Goal: Check status: Check status

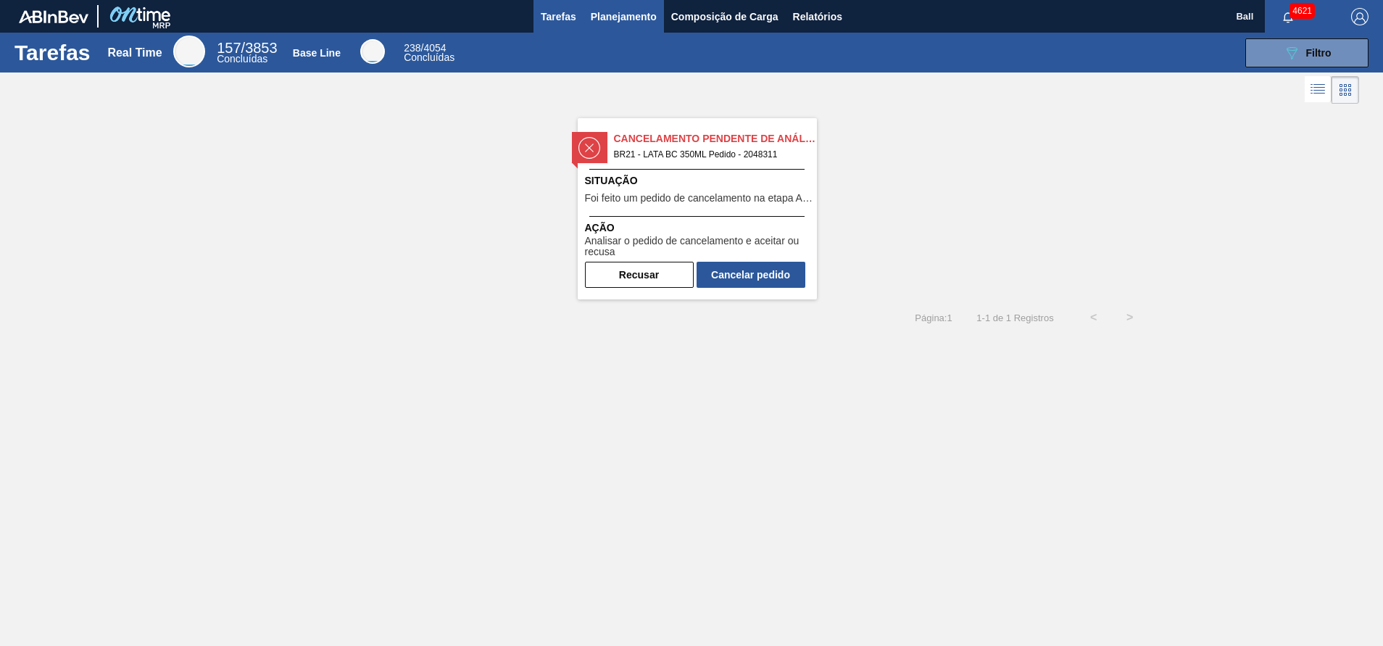
click at [633, 14] on span "Planejamento" at bounding box center [624, 16] width 66 height 17
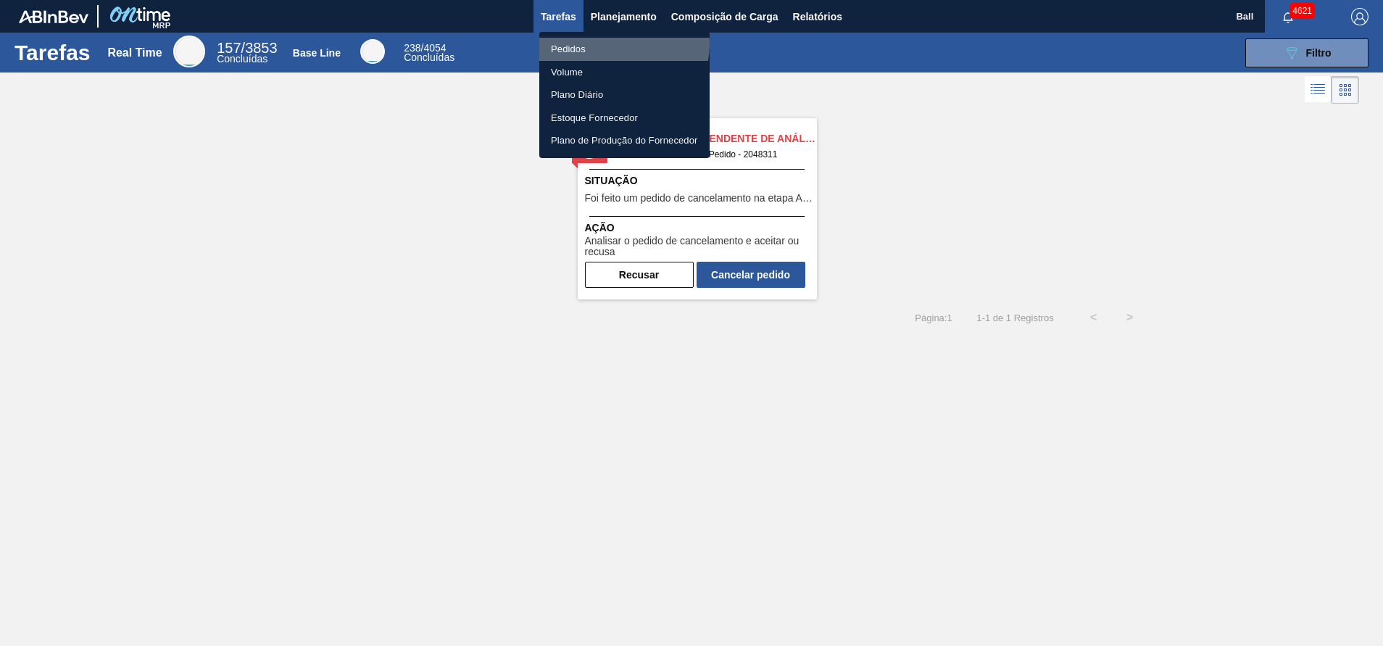
click at [620, 44] on li "Pedidos" at bounding box center [624, 49] width 170 height 23
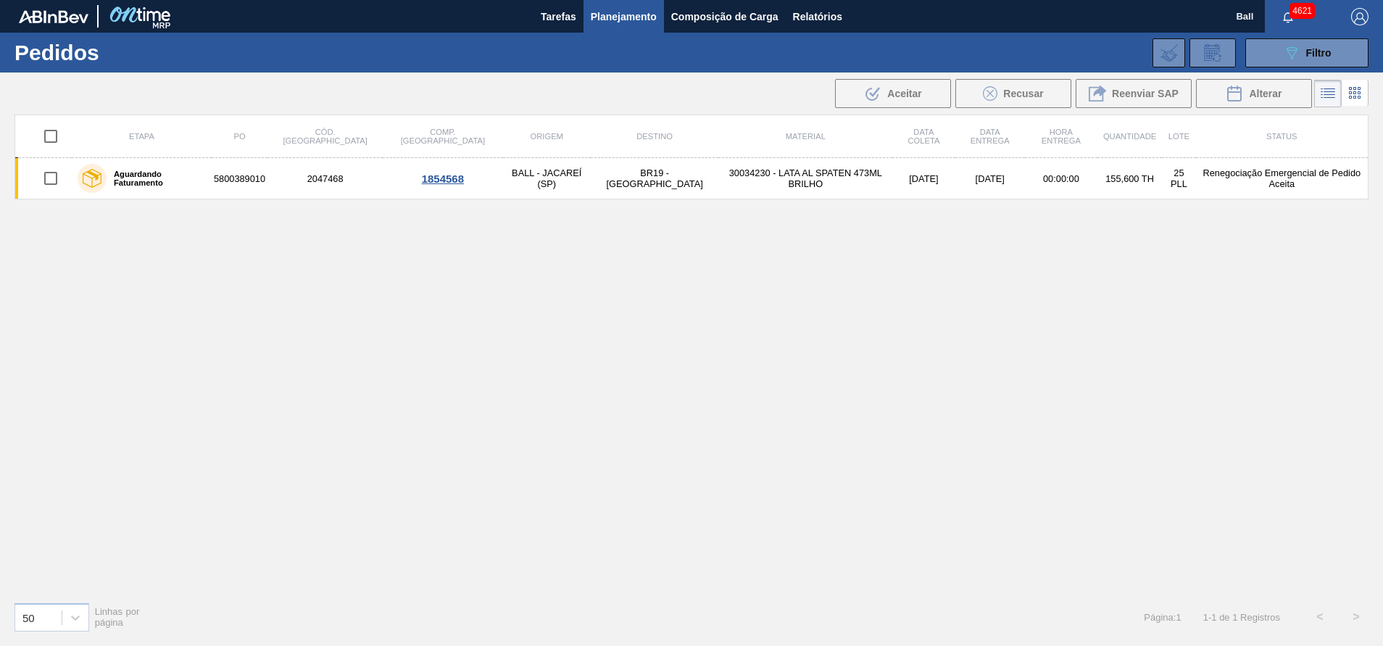
click at [1292, 31] on div "4621" at bounding box center [1301, 16] width 72 height 33
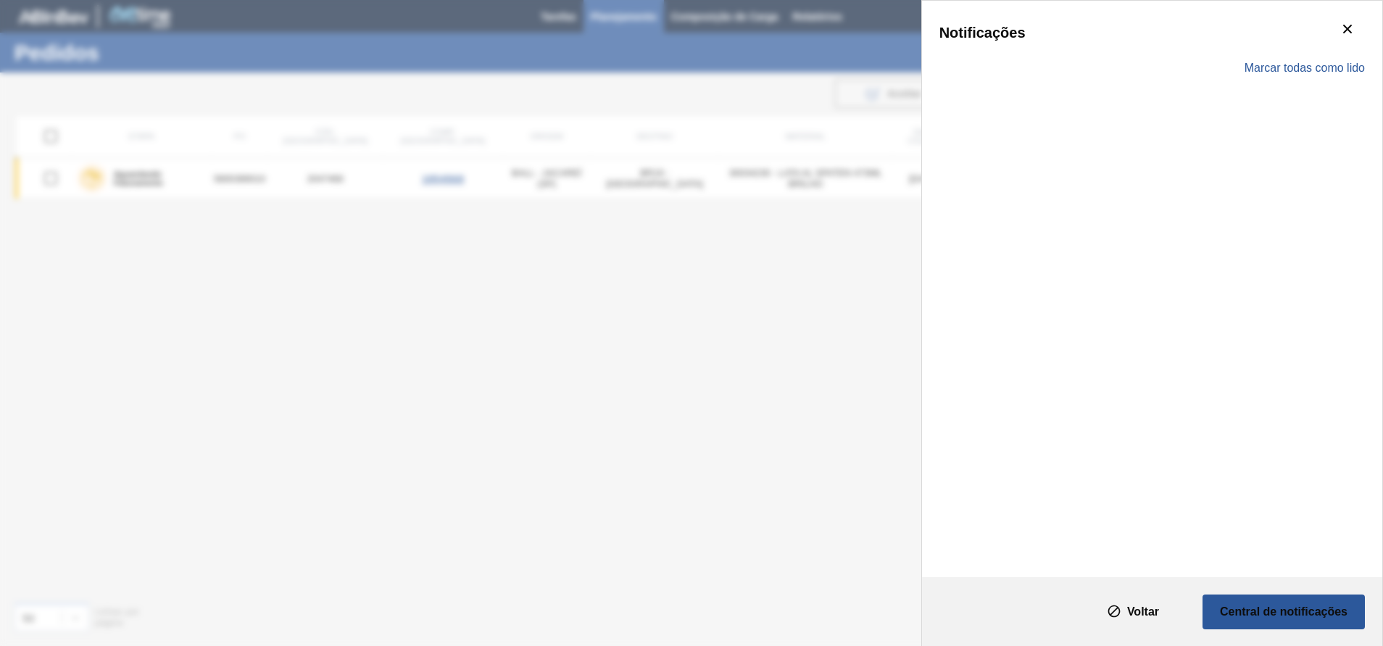
click at [1296, 43] on div "Notificações" at bounding box center [1151, 32] width 425 height 29
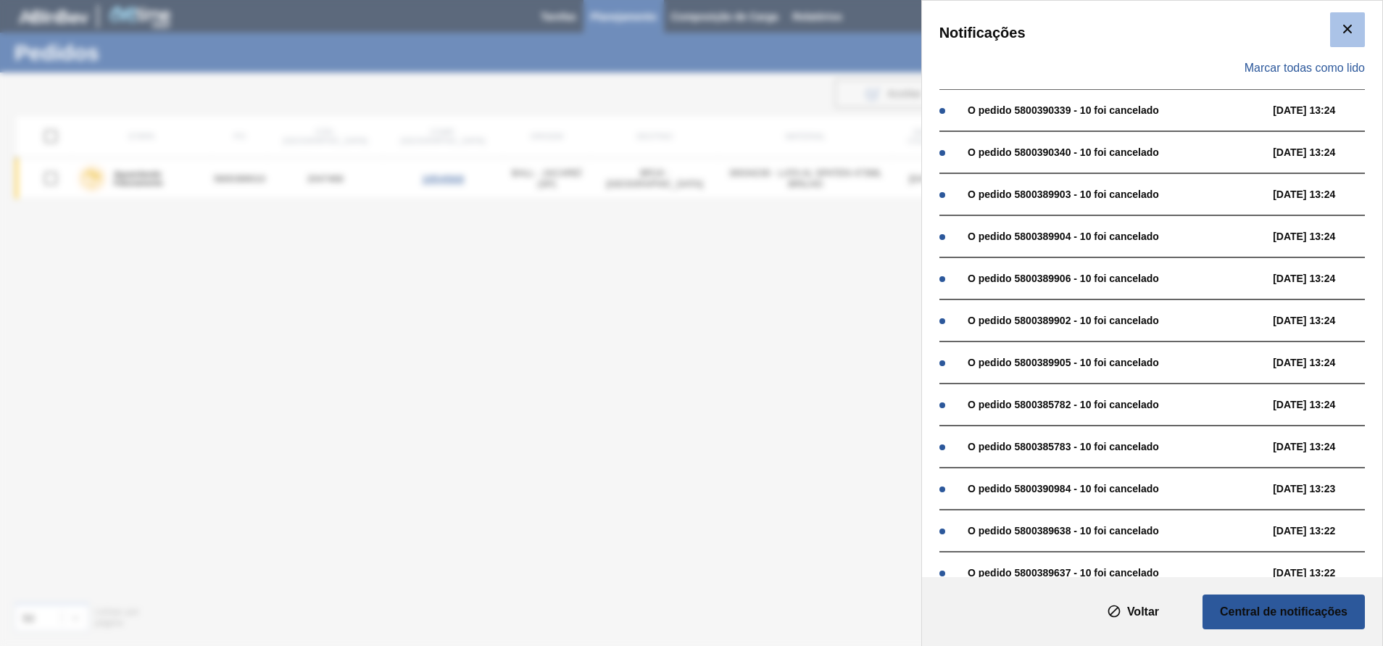
click at [1335, 27] on button "botão de ícone" at bounding box center [1347, 29] width 35 height 35
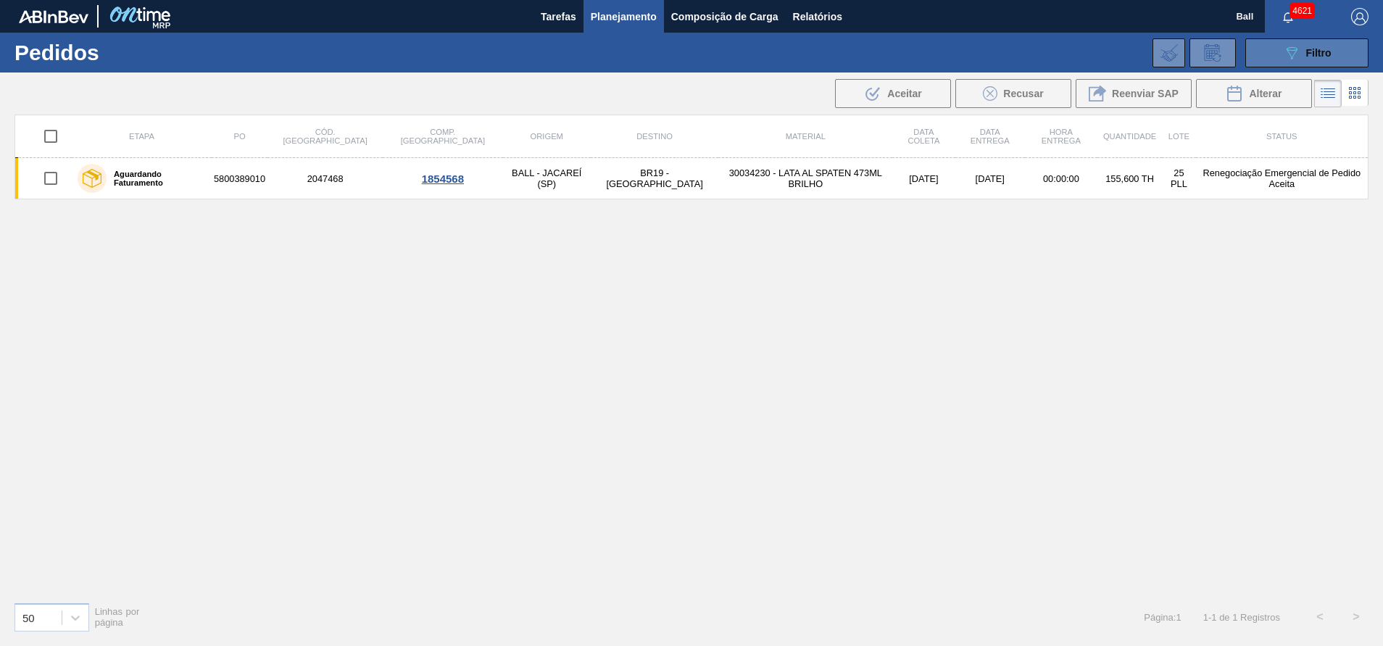
click at [1310, 58] on span "Filtro" at bounding box center [1318, 53] width 25 height 12
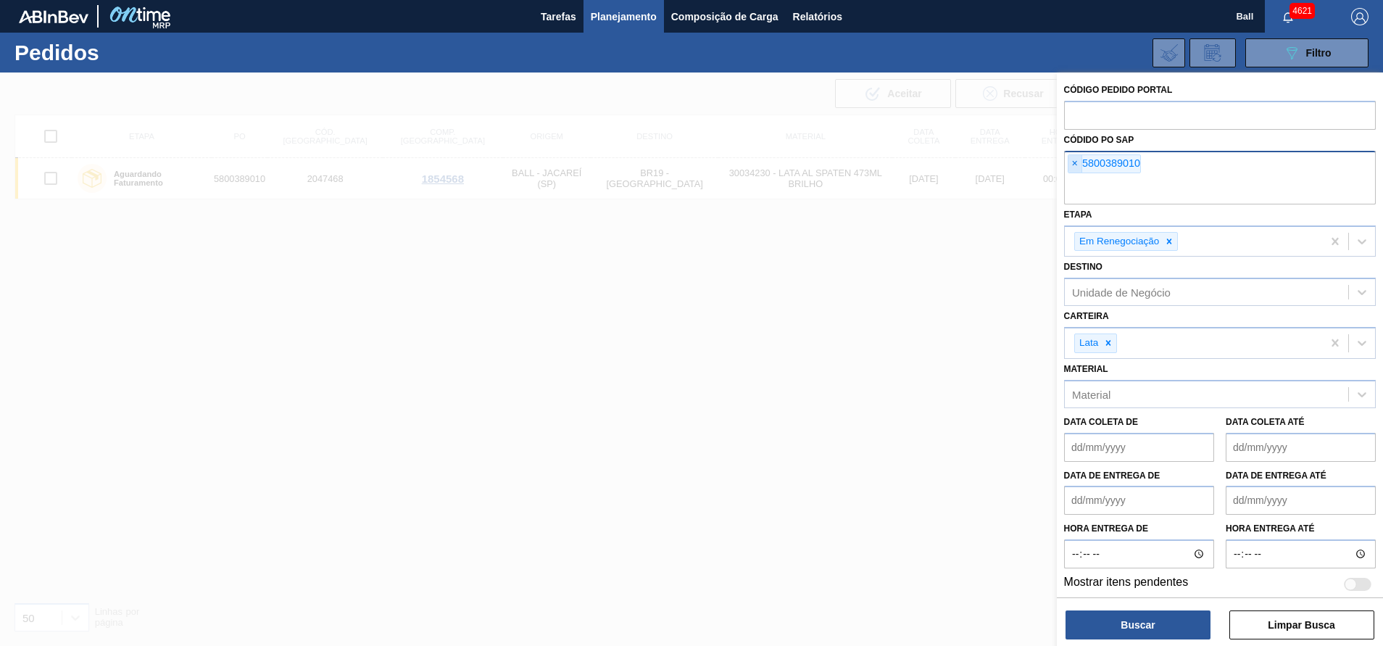
click at [1074, 165] on span "×" at bounding box center [1075, 163] width 14 height 17
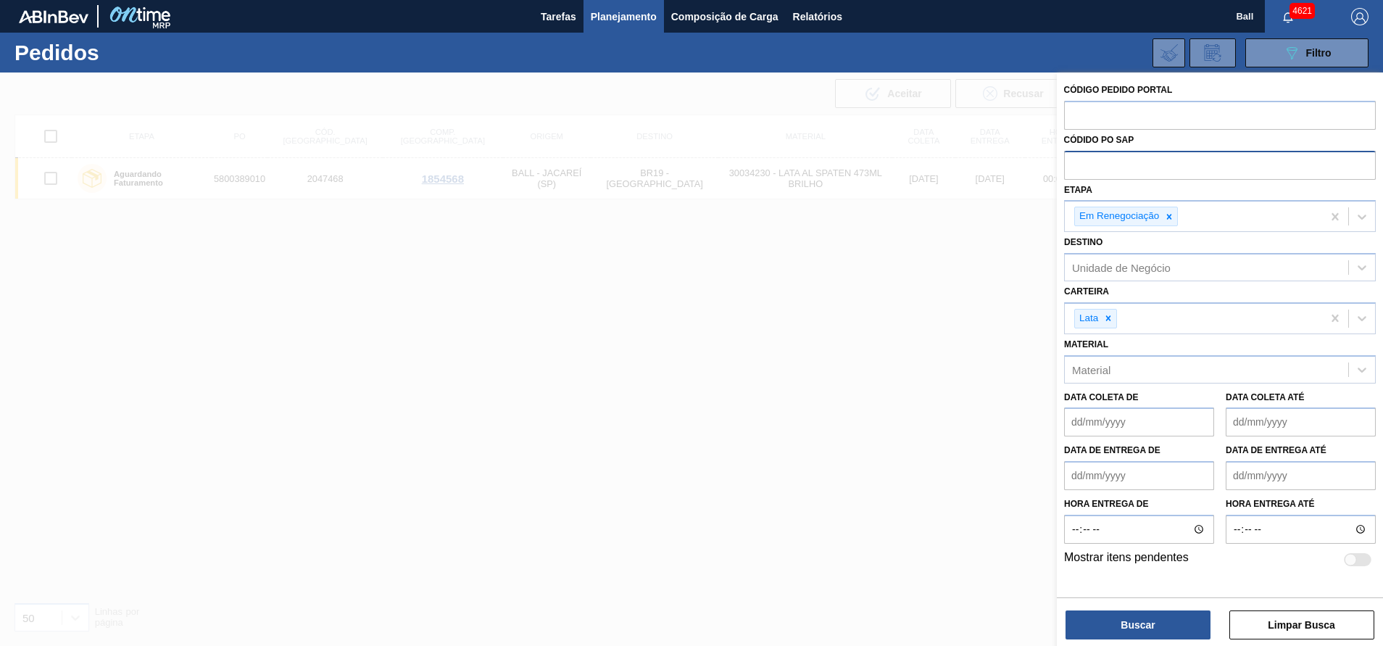
paste input "5800388306"
type input "5800388306"
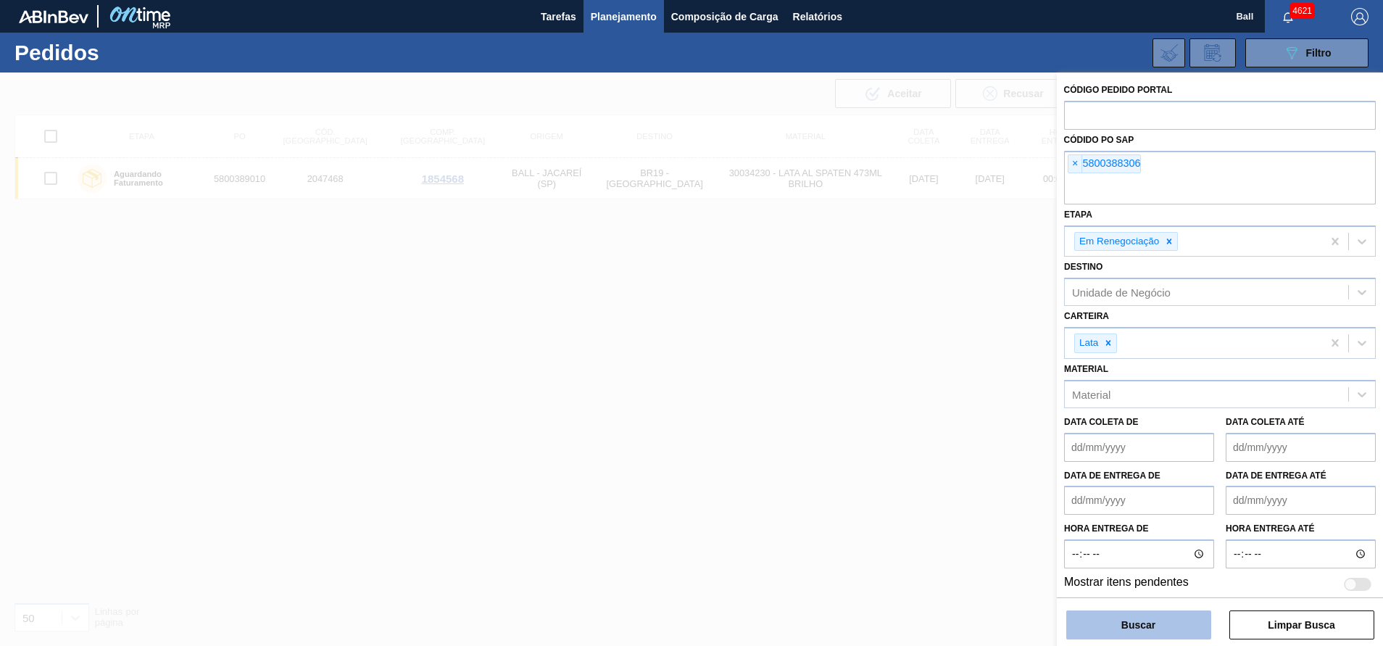
click at [1128, 615] on button "Buscar" at bounding box center [1138, 624] width 145 height 29
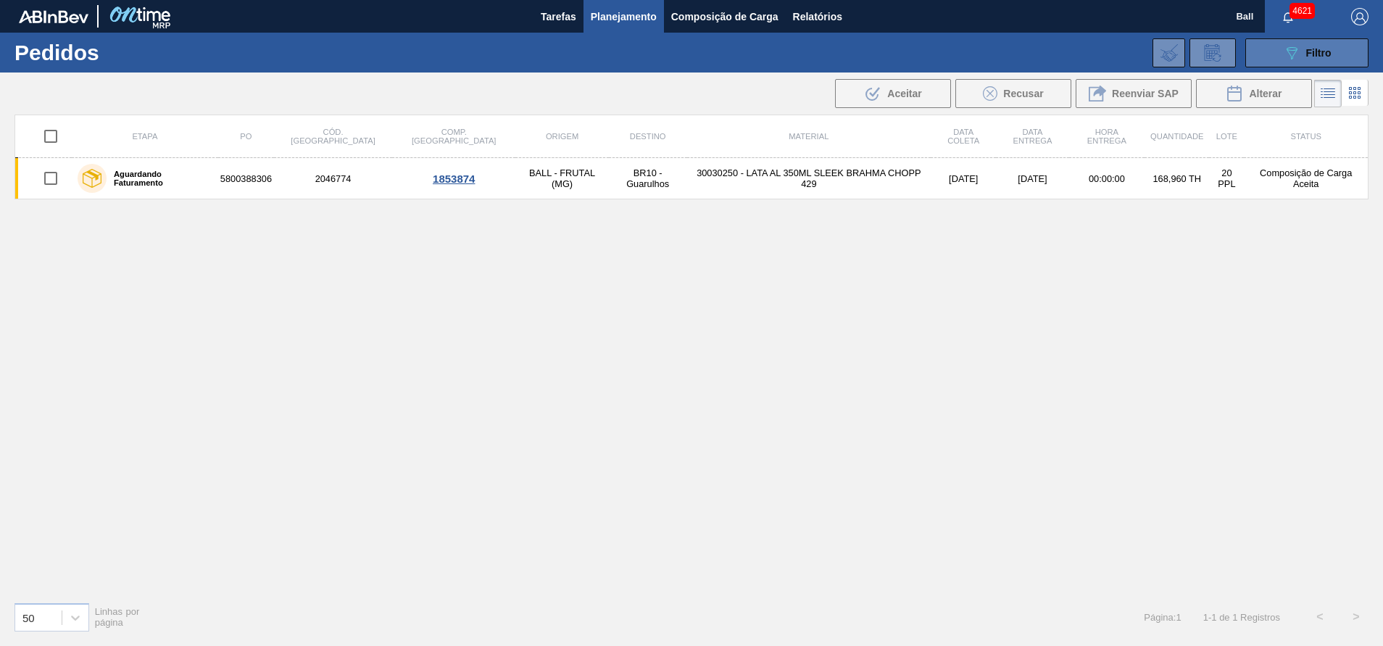
click at [1278, 46] on button "089F7B8B-B2A5-4AFE-B5C0-19BA573D28AC Filtro" at bounding box center [1306, 52] width 123 height 29
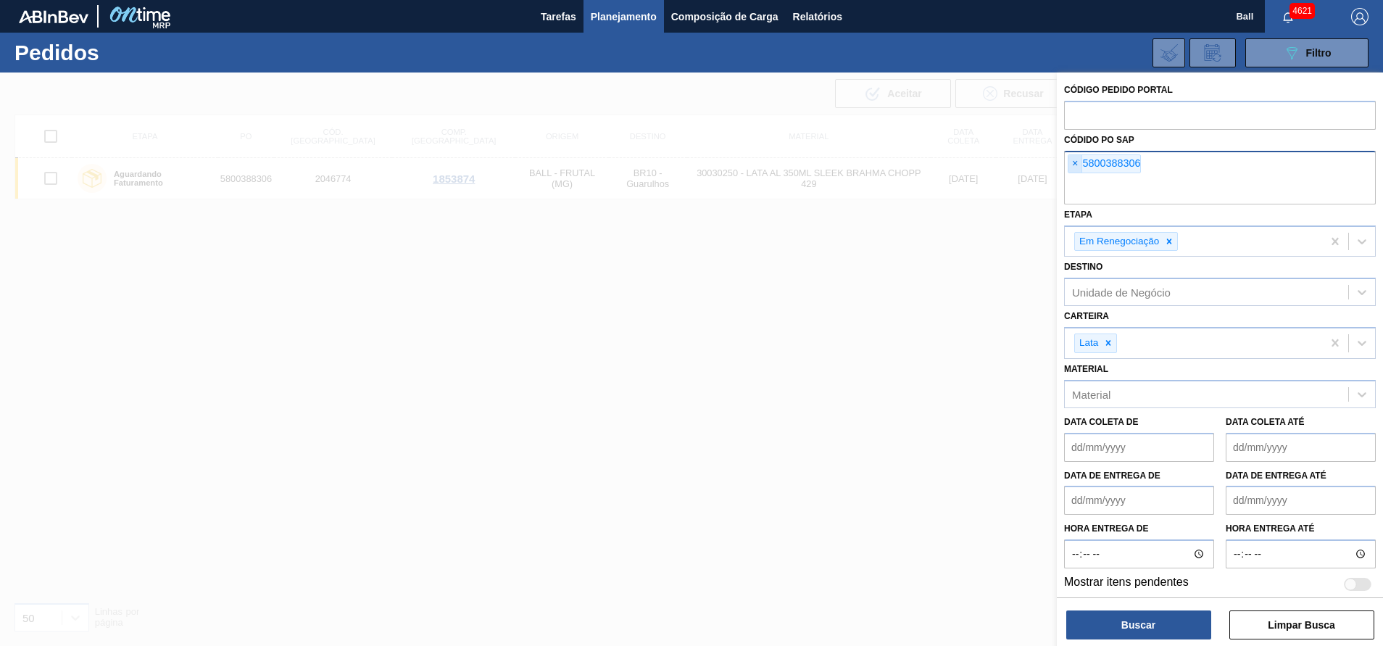
click at [1080, 160] on span "×" at bounding box center [1075, 163] width 14 height 17
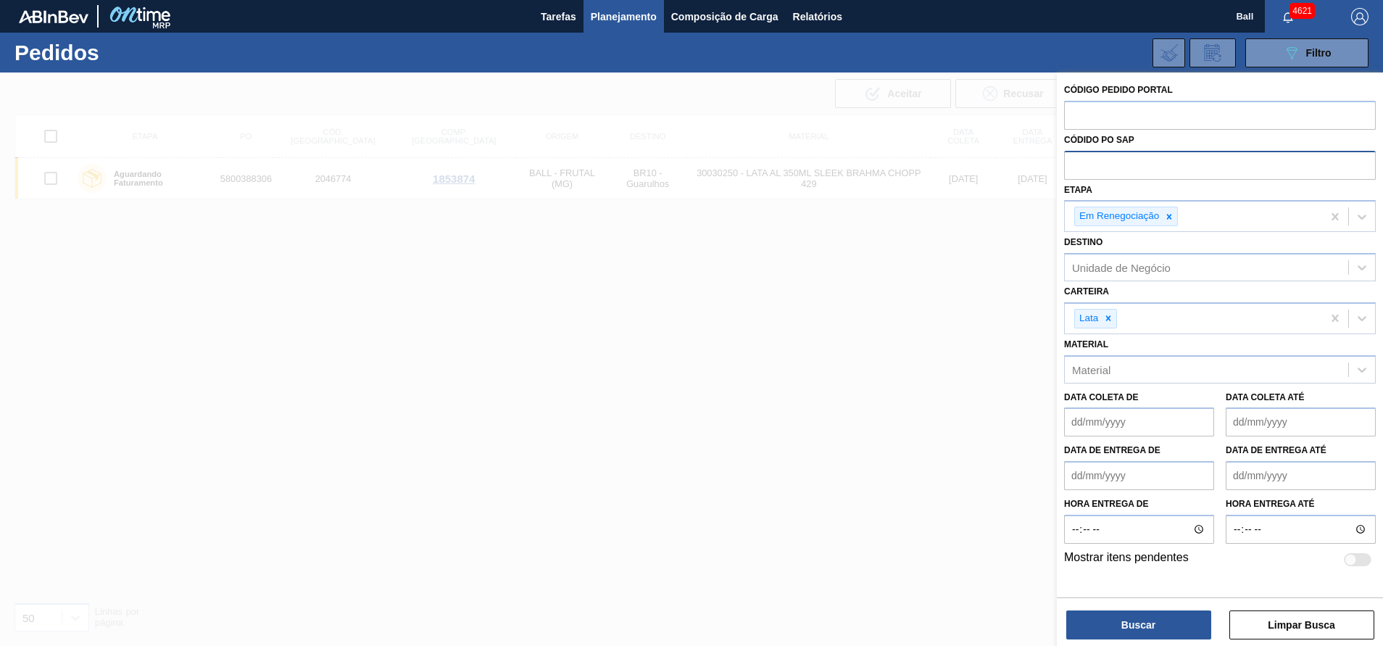
paste input "5800388194"
type input "5800388194"
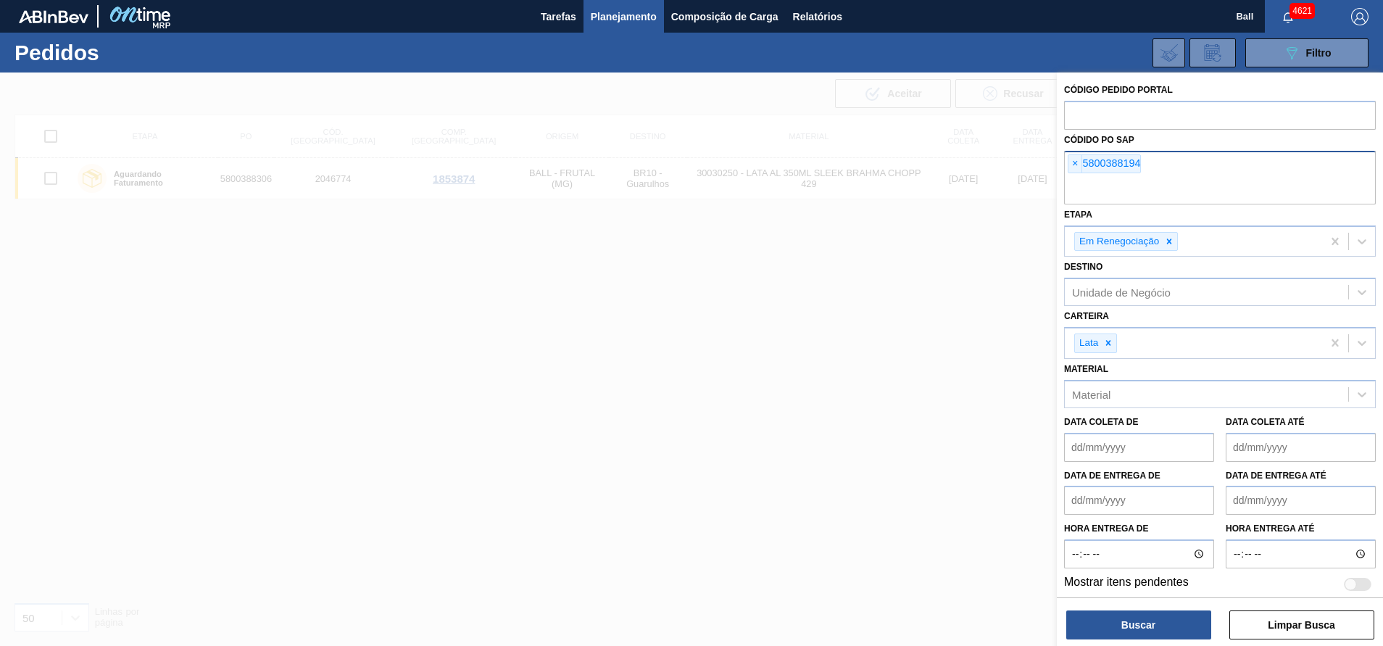
paste input "5800388193"
click at [1092, 191] on input "5800388193" at bounding box center [1220, 191] width 312 height 28
type input "5800388193"
click at [1220, 187] on input "5800388193" at bounding box center [1220, 191] width 312 height 28
click at [1139, 617] on button "Buscar" at bounding box center [1138, 624] width 145 height 29
